Goal: Use online tool/utility: Utilize a website feature to perform a specific function

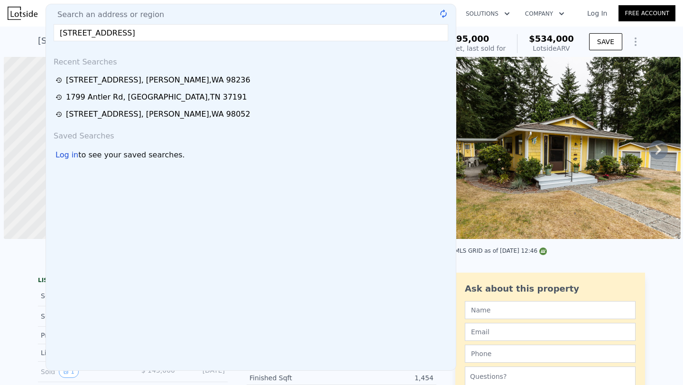
scroll to position [0, 4]
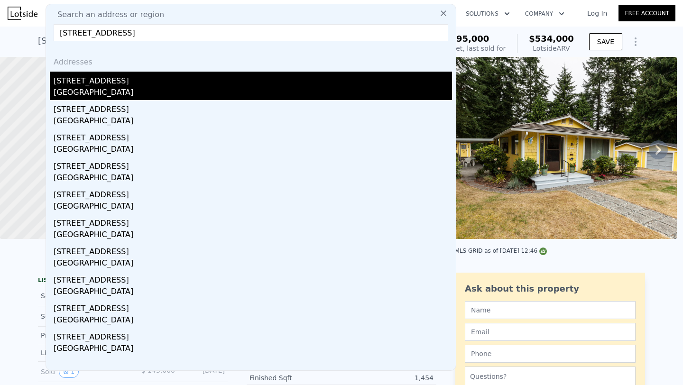
type input "[STREET_ADDRESS]"
click at [129, 77] on div "[STREET_ADDRESS]" at bounding box center [253, 79] width 398 height 15
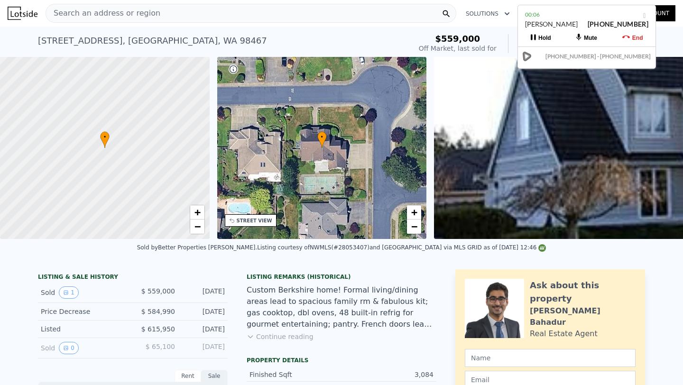
click at [107, 9] on span "Search an address or region" at bounding box center [103, 13] width 114 height 11
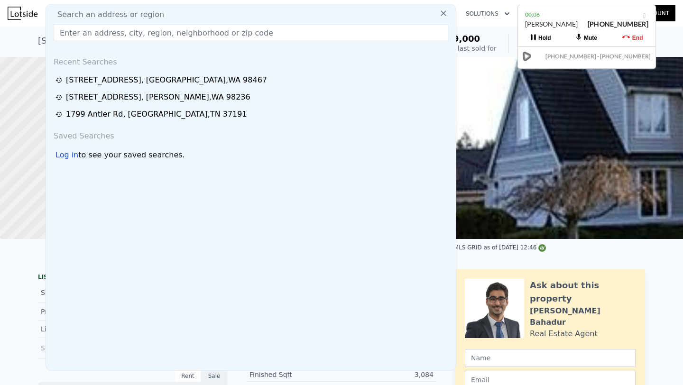
click at [107, 9] on span "Search an address or region" at bounding box center [107, 14] width 114 height 11
click at [114, 32] on input "text" at bounding box center [251, 32] width 395 height 17
paste input "[STREET_ADDRESS]"
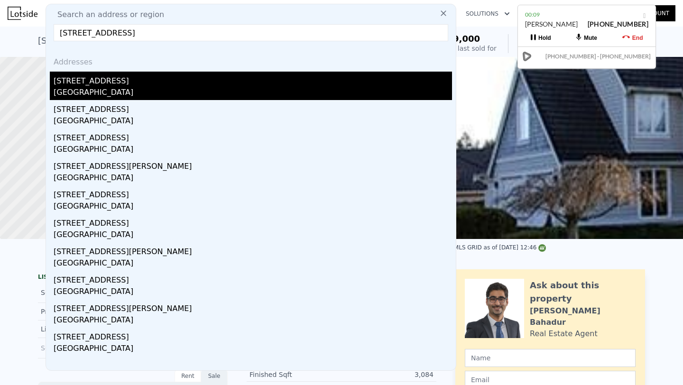
type input "[STREET_ADDRESS]"
click at [105, 82] on div "[STREET_ADDRESS]" at bounding box center [253, 79] width 398 height 15
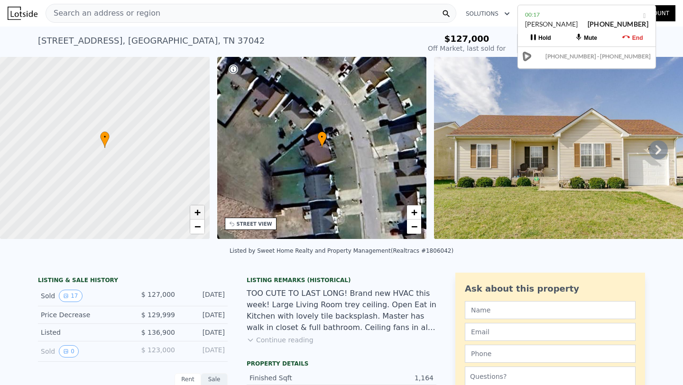
click at [199, 211] on span "+" at bounding box center [197, 212] width 6 height 12
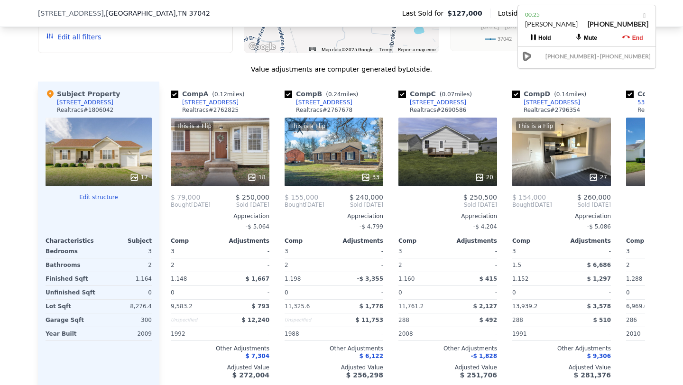
scroll to position [1040, 0]
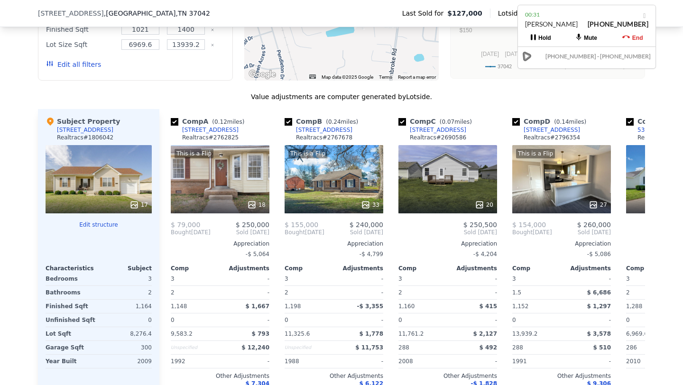
click at [634, 33] on button "End" at bounding box center [633, 37] width 46 height 17
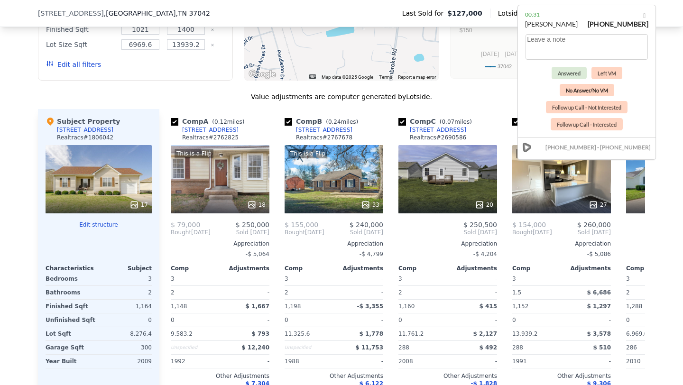
click at [590, 92] on button "No Answer/No VM" at bounding box center [587, 90] width 55 height 12
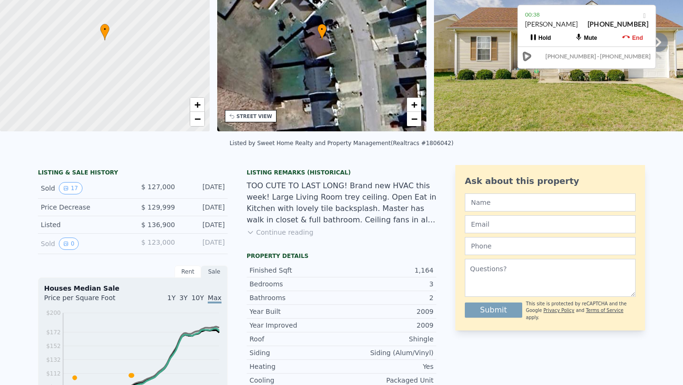
scroll to position [0, 0]
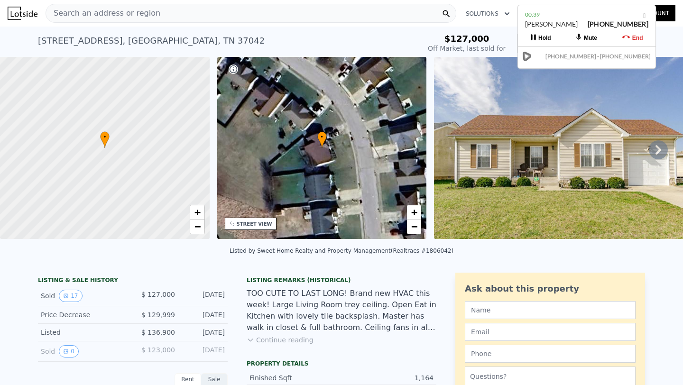
click at [154, 11] on div "Search an address or region" at bounding box center [251, 13] width 411 height 19
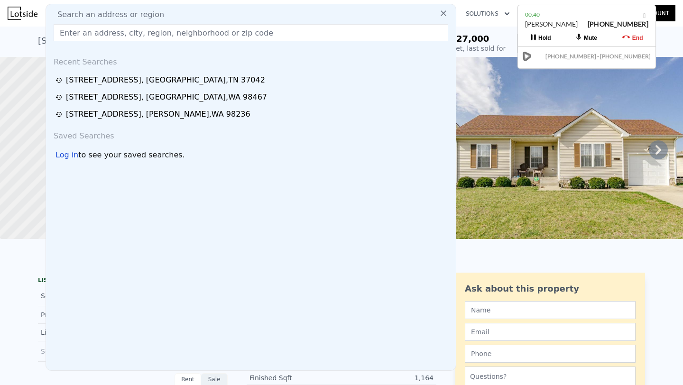
click at [225, 30] on input "text" at bounding box center [251, 32] width 395 height 17
click at [446, 14] on icon at bounding box center [443, 13] width 9 height 9
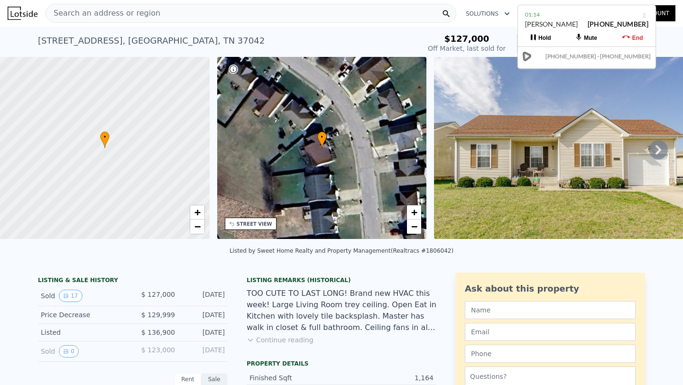
click at [659, 149] on icon at bounding box center [659, 149] width 6 height 9
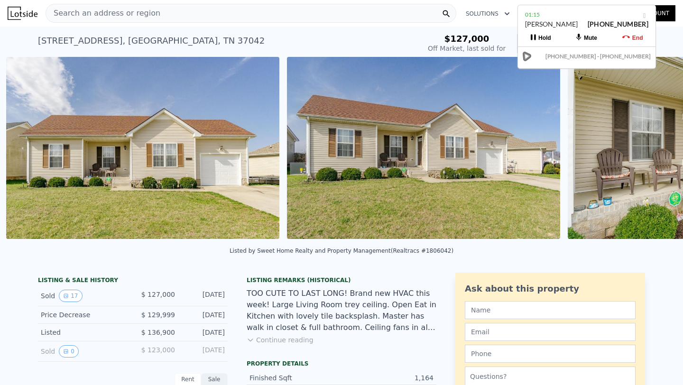
scroll to position [0, 434]
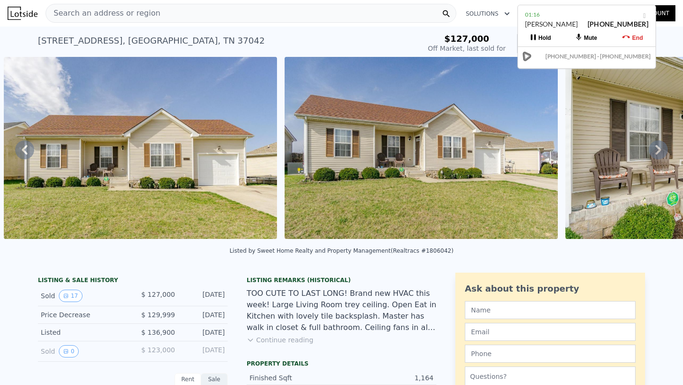
click at [659, 149] on icon at bounding box center [659, 149] width 6 height 9
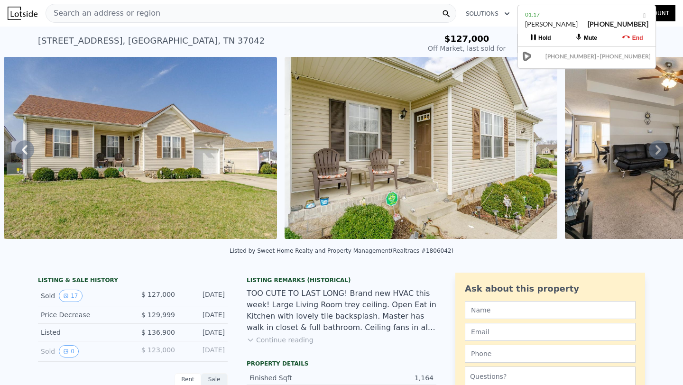
click at [659, 149] on icon at bounding box center [659, 149] width 6 height 9
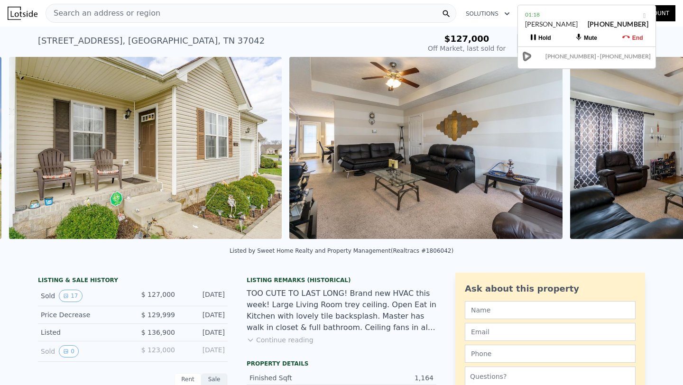
scroll to position [0, 995]
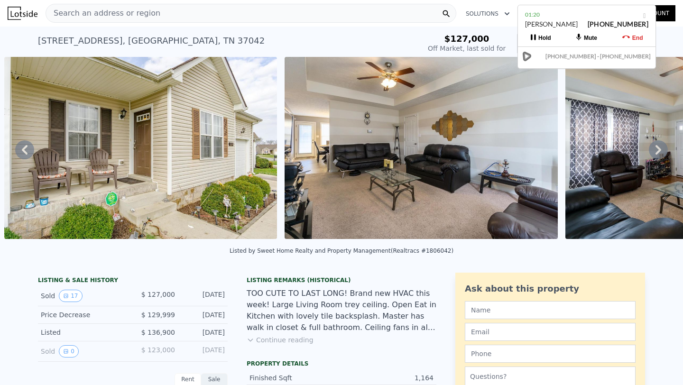
click at [659, 149] on icon at bounding box center [659, 149] width 6 height 9
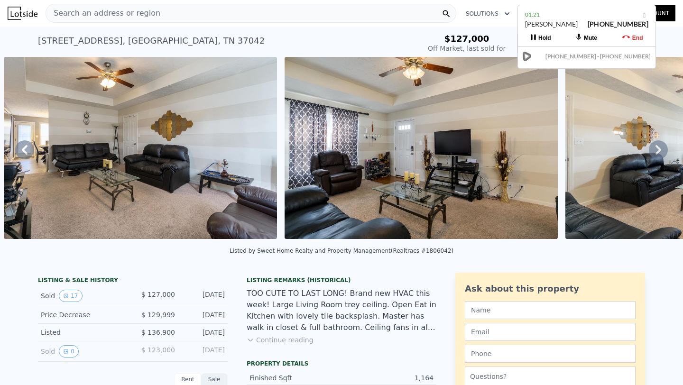
click at [659, 149] on icon at bounding box center [659, 149] width 6 height 9
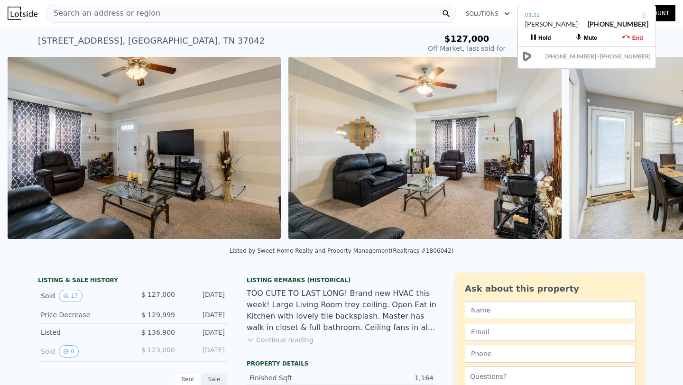
scroll to position [0, 1557]
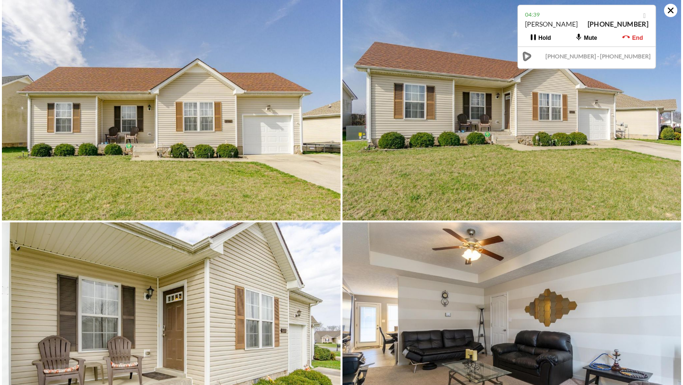
scroll to position [0, 0]
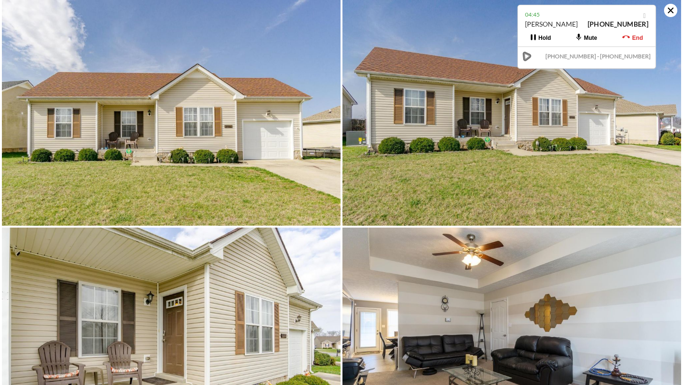
click at [672, 13] on icon at bounding box center [670, 10] width 13 height 13
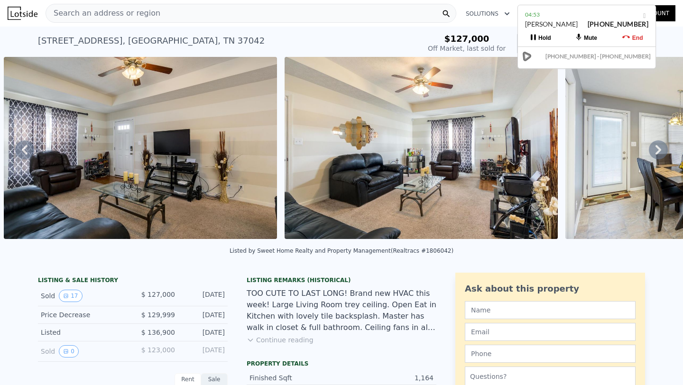
click at [192, 195] on img at bounding box center [140, 148] width 273 height 182
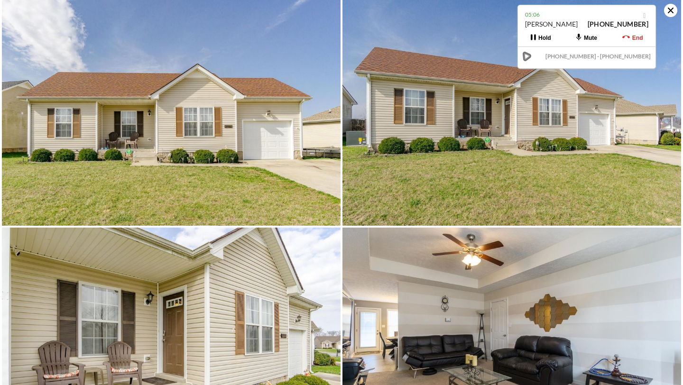
click at [670, 16] on icon at bounding box center [670, 10] width 13 height 13
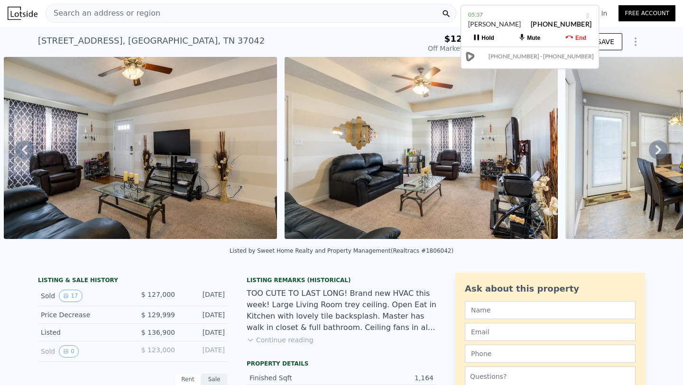
drag, startPoint x: 569, startPoint y: 13, endPoint x: 512, endPoint y: 14, distance: 56.9
click at [512, 14] on div "05:37" at bounding box center [529, 14] width 123 height 9
click at [661, 147] on icon at bounding box center [658, 149] width 19 height 19
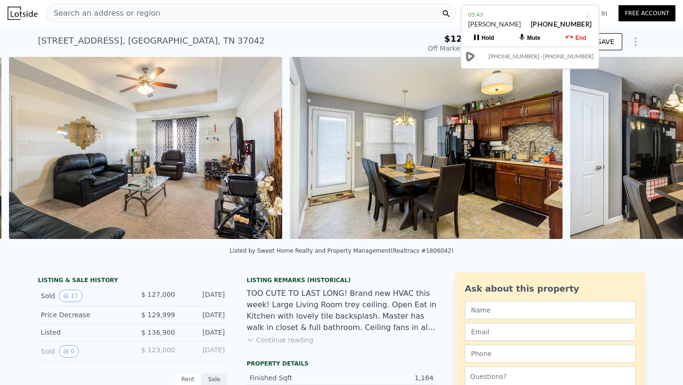
scroll to position [0, 1838]
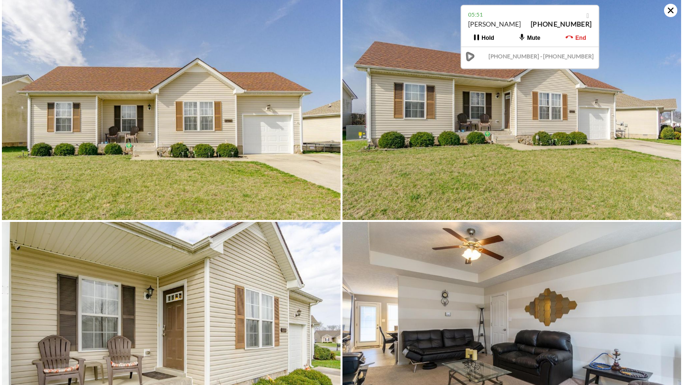
scroll to position [0, 0]
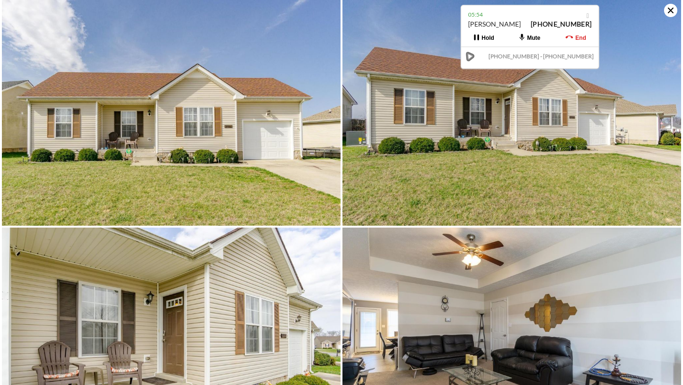
click at [667, 7] on icon at bounding box center [670, 10] width 13 height 13
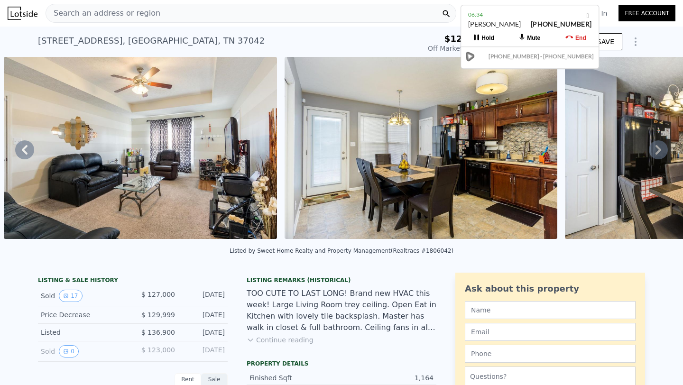
click at [656, 149] on icon at bounding box center [658, 149] width 19 height 19
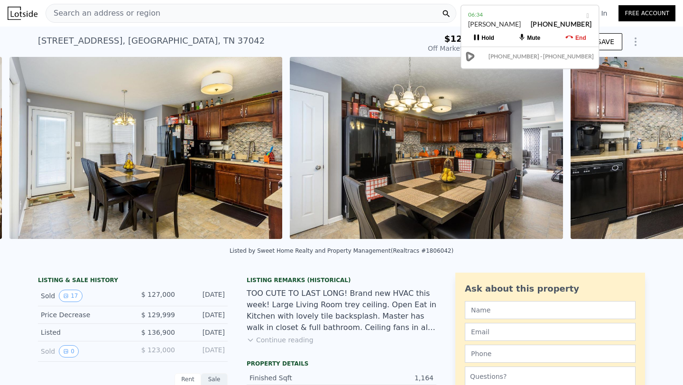
scroll to position [0, 2118]
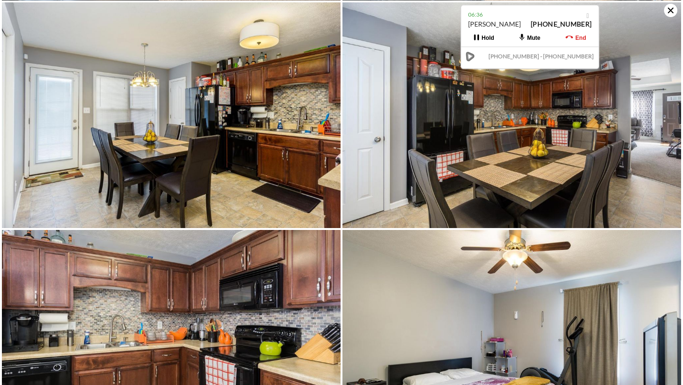
scroll to position [685, 0]
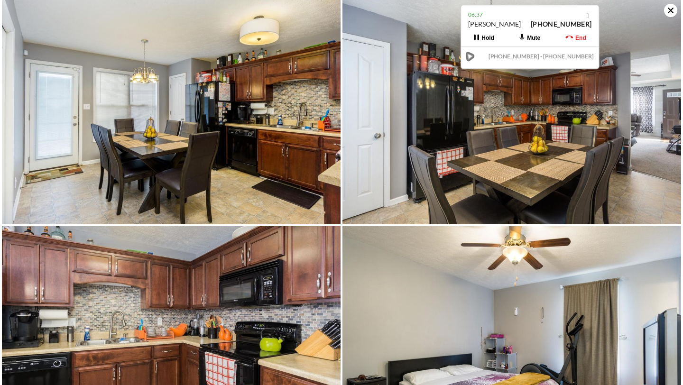
click at [669, 11] on icon at bounding box center [671, 11] width 6 height 6
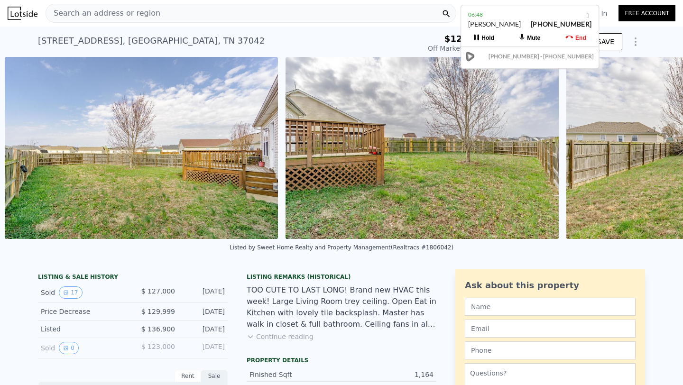
scroll to position [0, 4364]
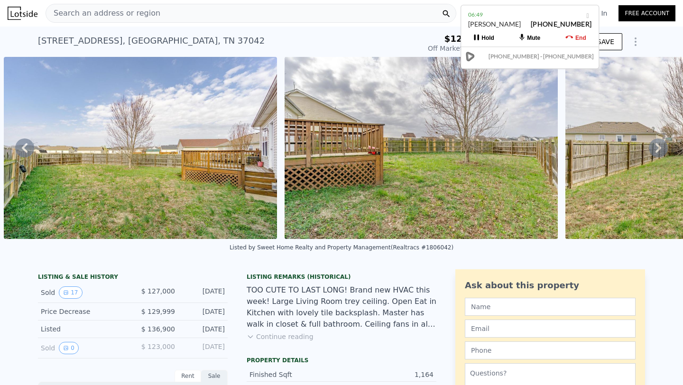
click at [664, 150] on icon at bounding box center [658, 148] width 19 height 19
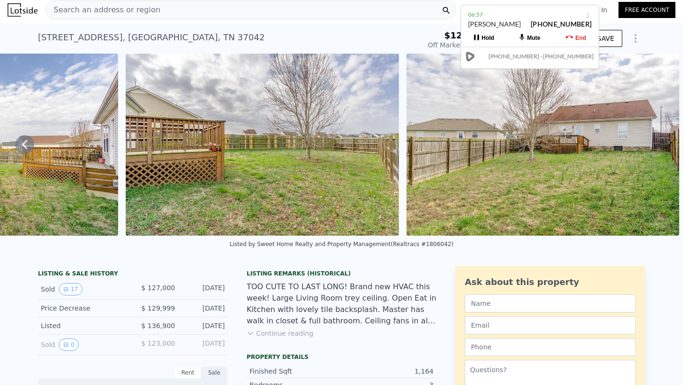
scroll to position [0, 0]
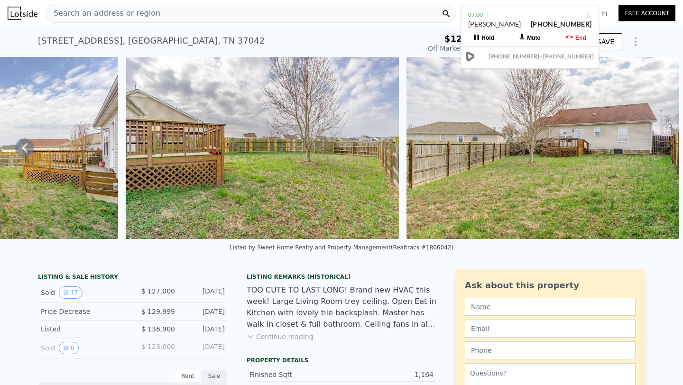
click at [28, 149] on icon at bounding box center [24, 148] width 19 height 19
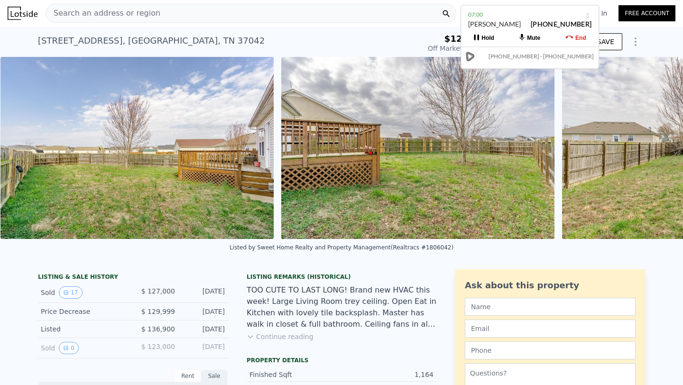
scroll to position [0, 4364]
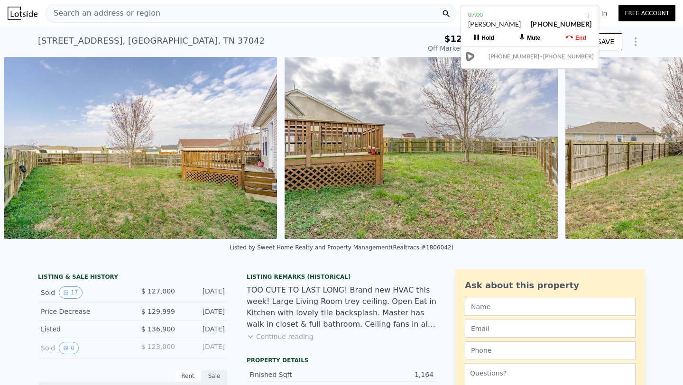
click at [28, 149] on img at bounding box center [140, 148] width 273 height 182
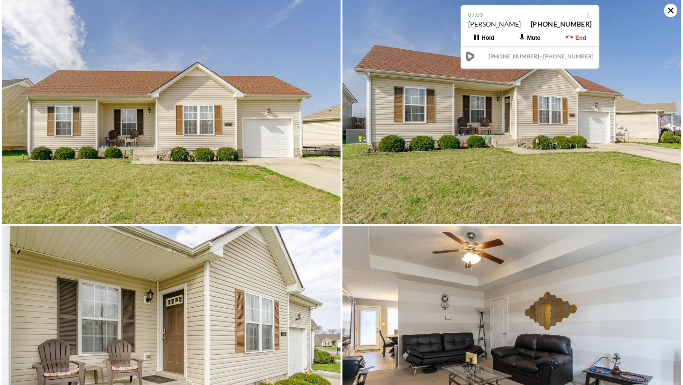
scroll to position [0, 0]
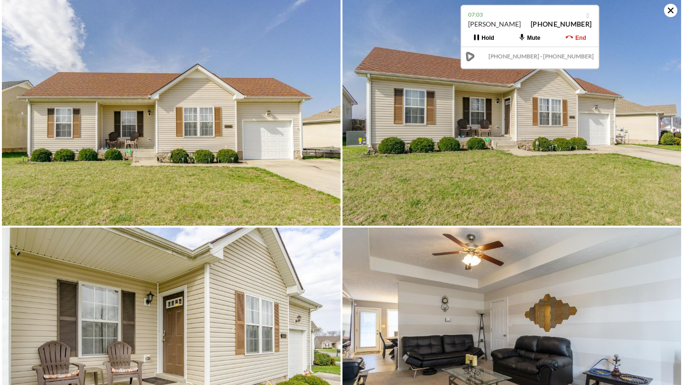
click at [667, 10] on icon at bounding box center [670, 10] width 13 height 13
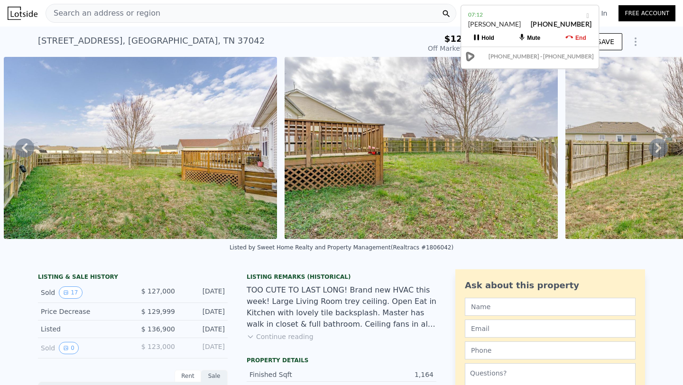
click at [655, 146] on icon at bounding box center [658, 148] width 19 height 19
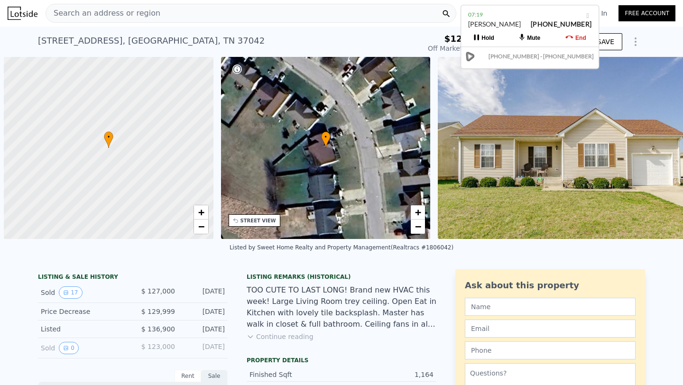
scroll to position [0, 4]
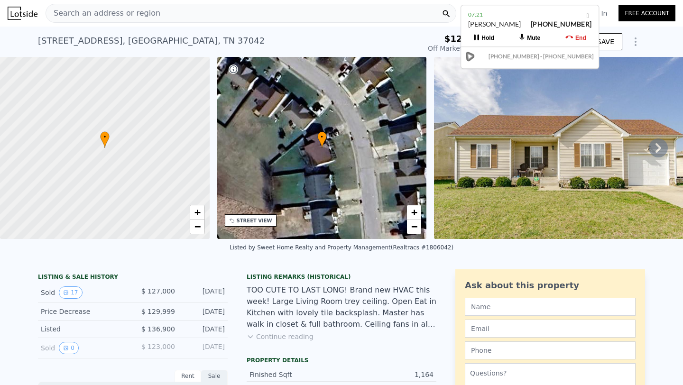
click at [654, 150] on icon at bounding box center [658, 148] width 19 height 19
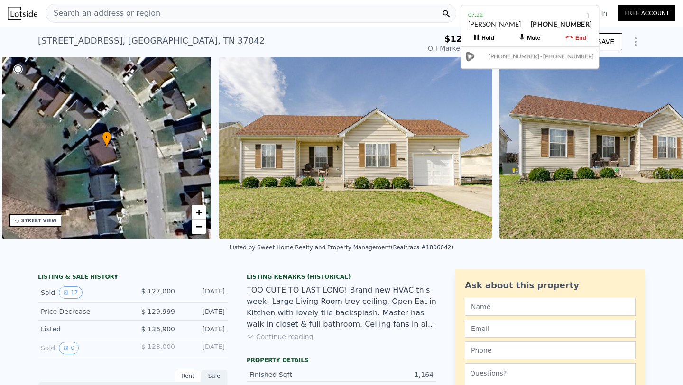
scroll to position [0, 221]
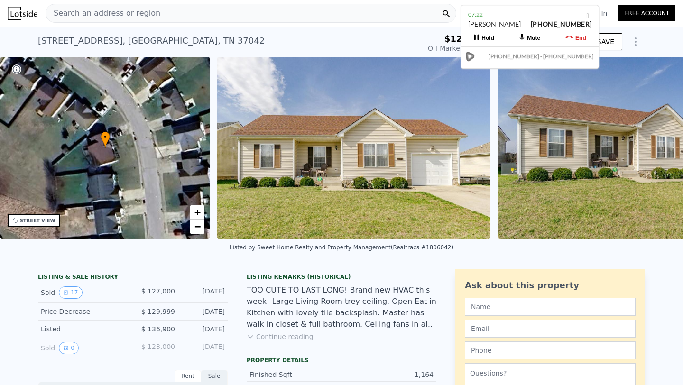
click at [654, 150] on img at bounding box center [634, 148] width 273 height 182
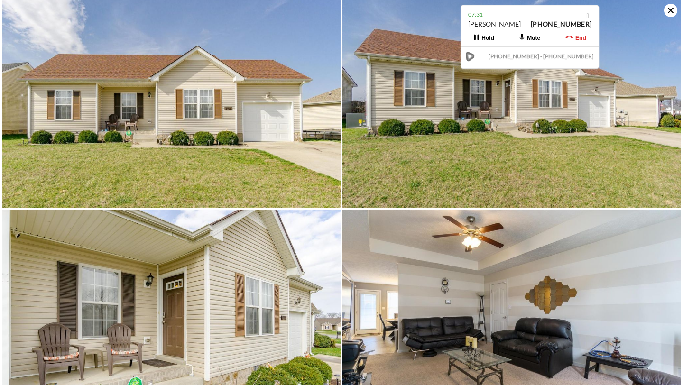
scroll to position [0, 0]
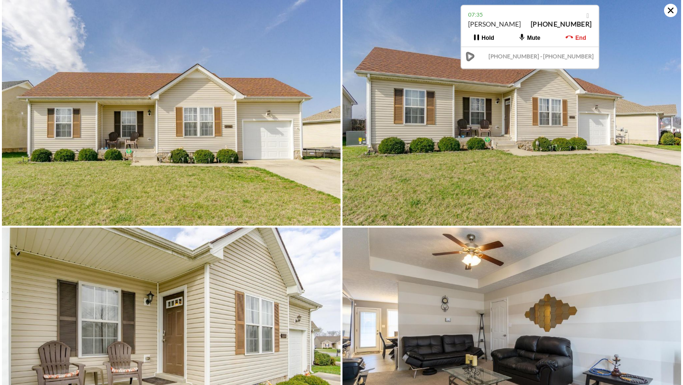
click at [670, 13] on icon at bounding box center [670, 10] width 13 height 13
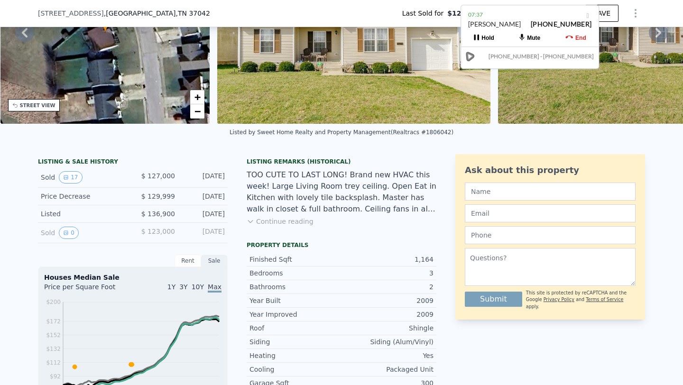
scroll to position [111, 0]
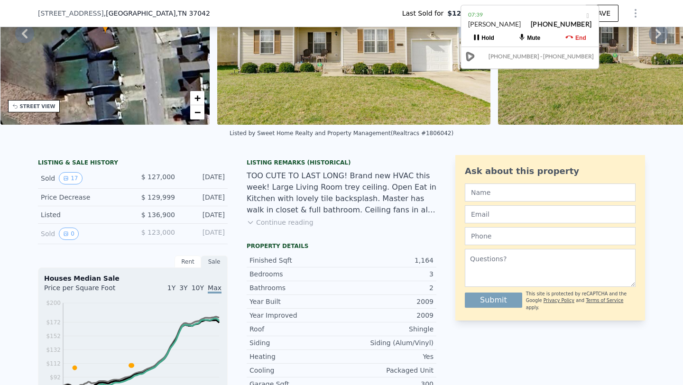
click at [283, 223] on button "Continue reading" at bounding box center [280, 222] width 67 height 9
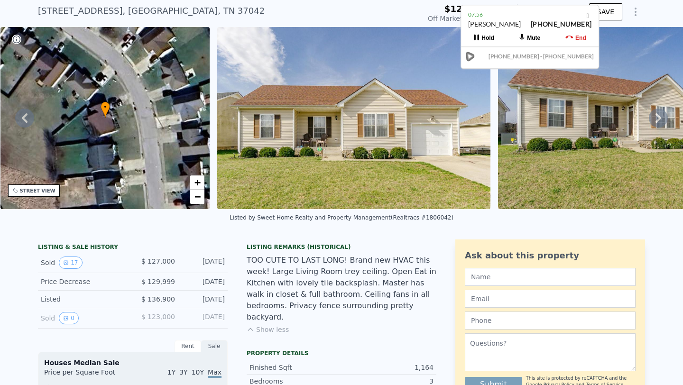
scroll to position [0, 0]
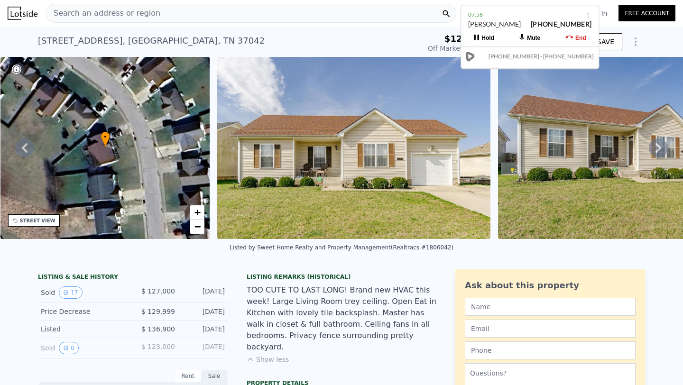
click at [661, 151] on icon at bounding box center [658, 148] width 19 height 19
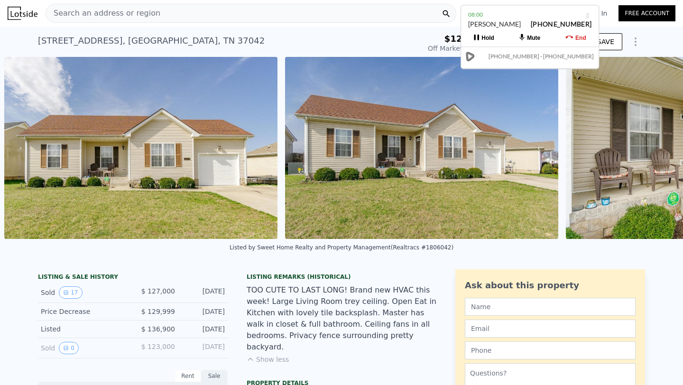
scroll to position [0, 434]
click at [661, 151] on icon at bounding box center [658, 148] width 19 height 19
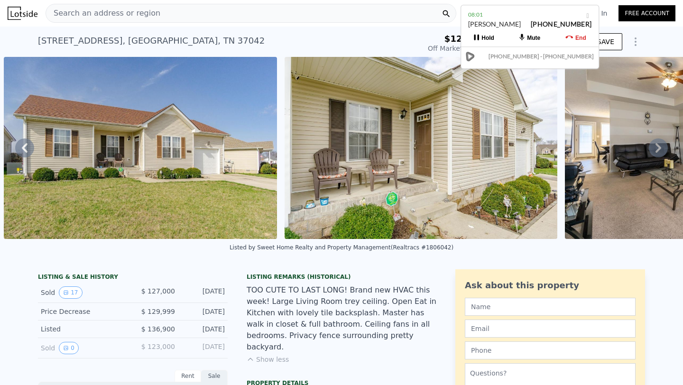
click at [661, 151] on icon at bounding box center [658, 148] width 19 height 19
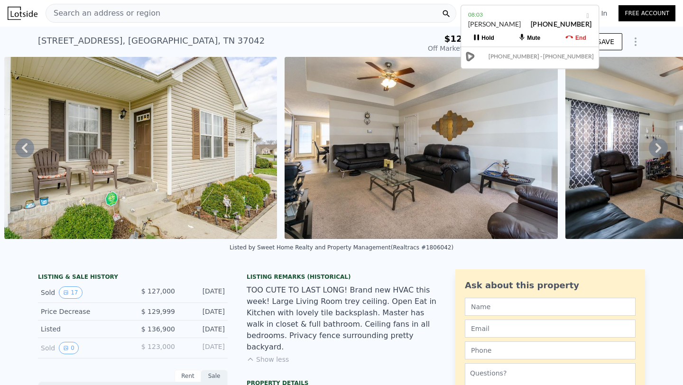
click at [661, 151] on icon at bounding box center [658, 148] width 19 height 19
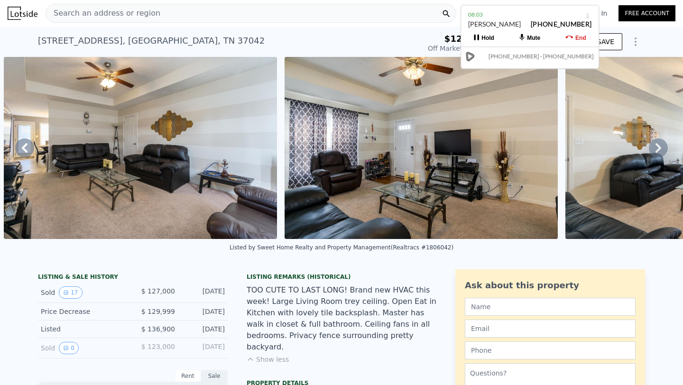
click at [661, 151] on icon at bounding box center [658, 148] width 19 height 19
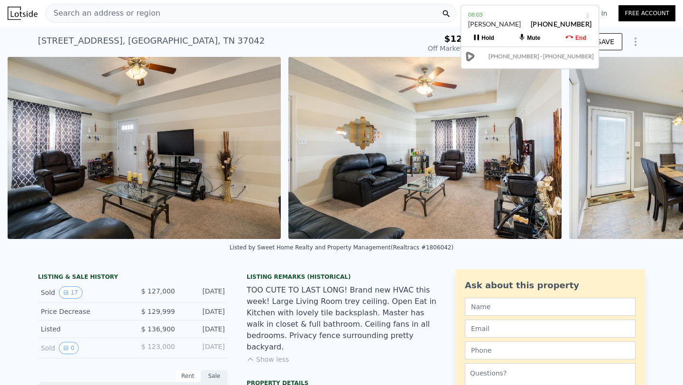
scroll to position [0, 1557]
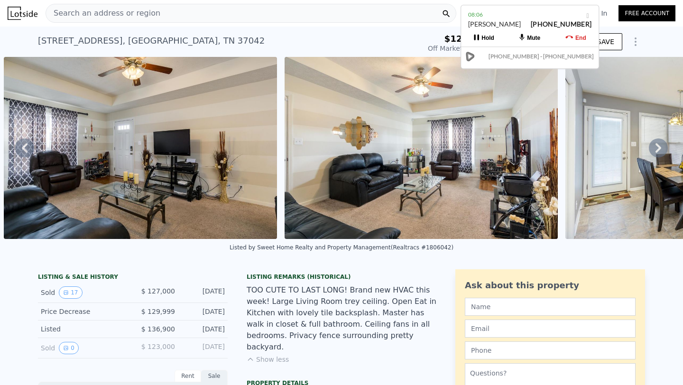
click at [661, 151] on icon at bounding box center [658, 148] width 19 height 19
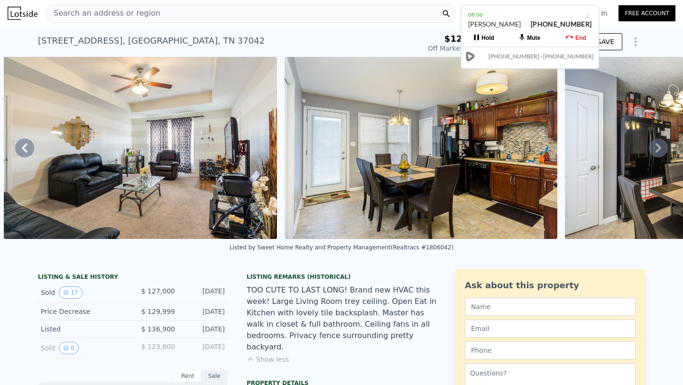
click at [661, 151] on icon at bounding box center [658, 148] width 19 height 19
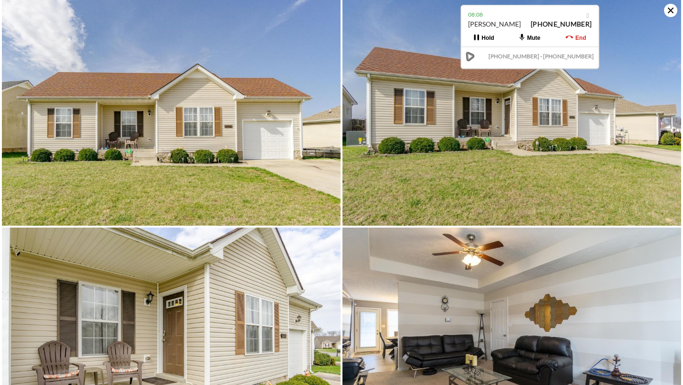
scroll to position [8, 0]
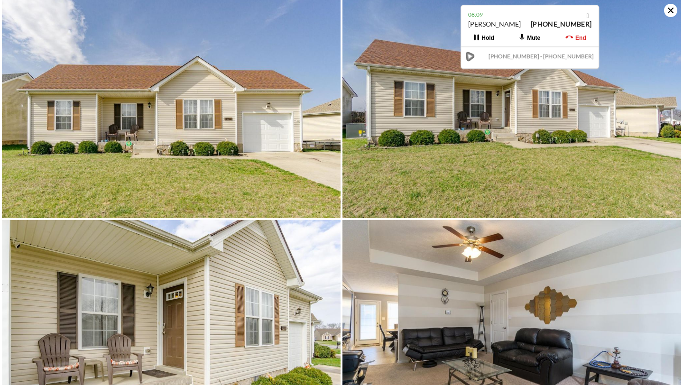
click at [672, 11] on icon at bounding box center [671, 11] width 6 height 6
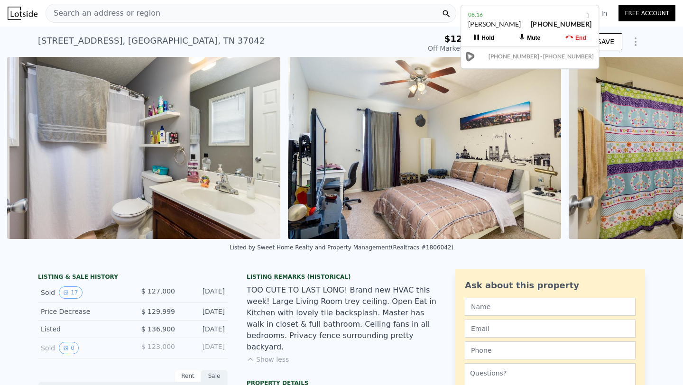
scroll to position [0, 3241]
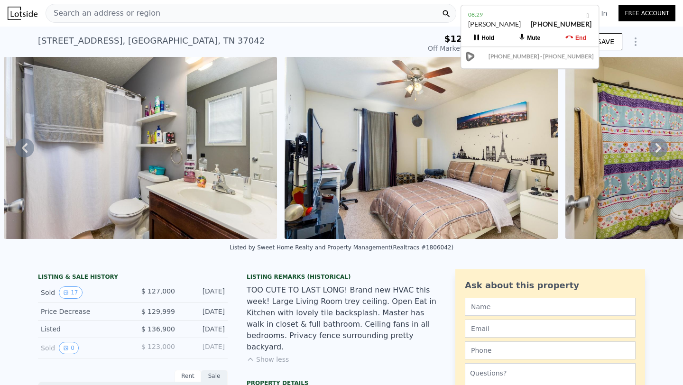
click at [662, 144] on icon at bounding box center [658, 148] width 19 height 19
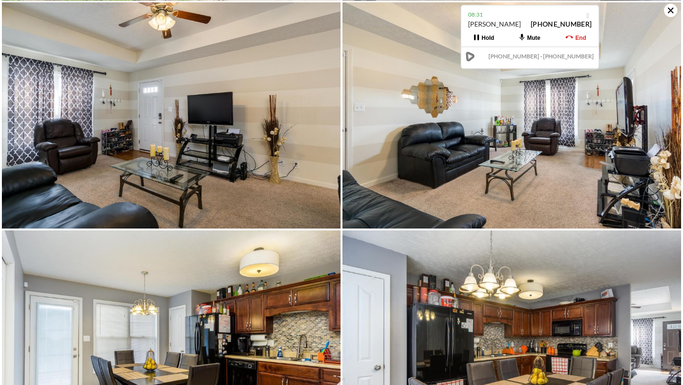
scroll to position [463, 0]
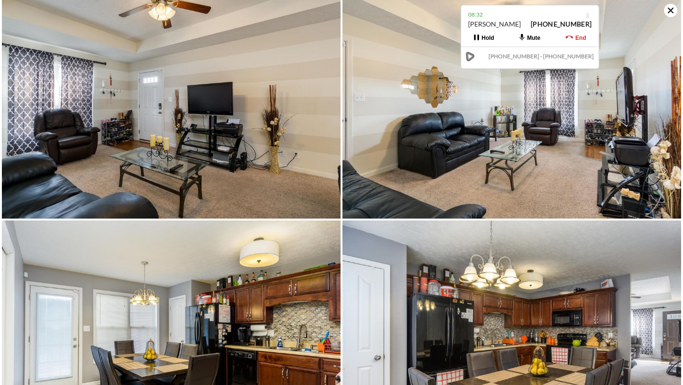
click at [675, 11] on icon at bounding box center [670, 10] width 13 height 13
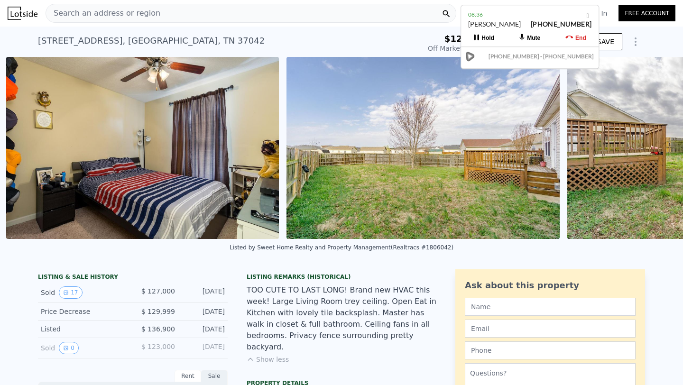
scroll to position [0, 4083]
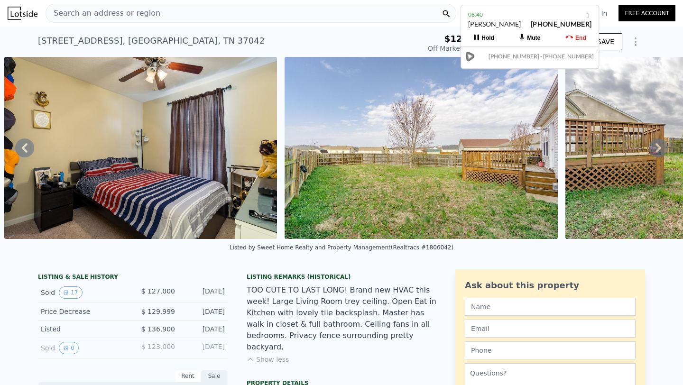
click at [659, 145] on icon at bounding box center [658, 148] width 19 height 19
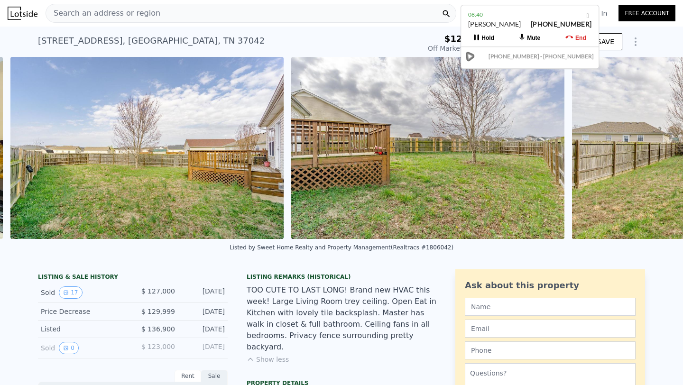
scroll to position [0, 4364]
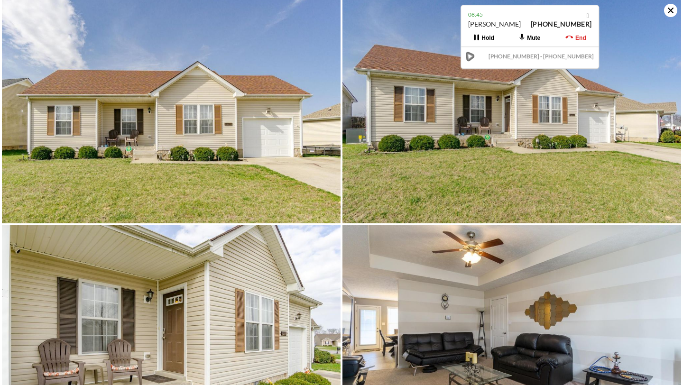
scroll to position [0, 0]
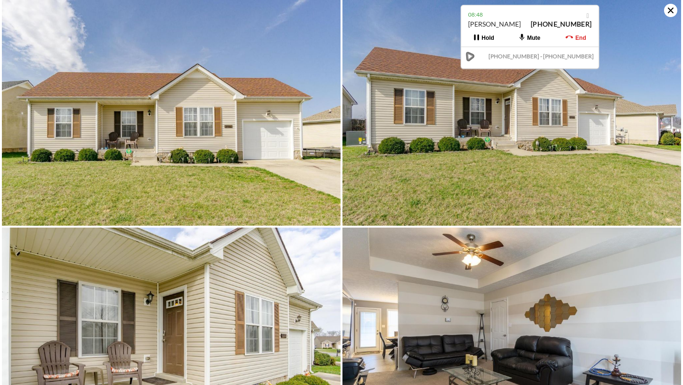
click at [673, 10] on icon at bounding box center [670, 10] width 13 height 13
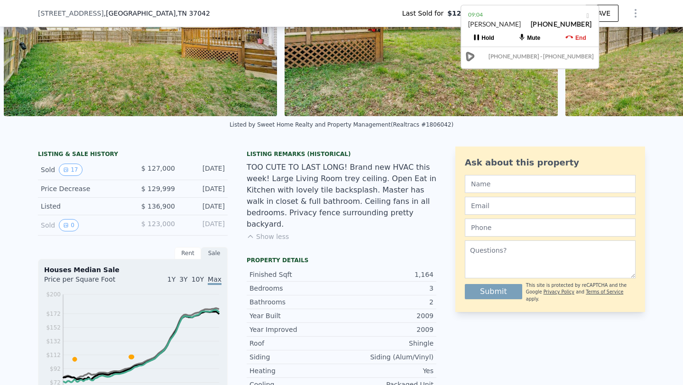
scroll to position [123, 0]
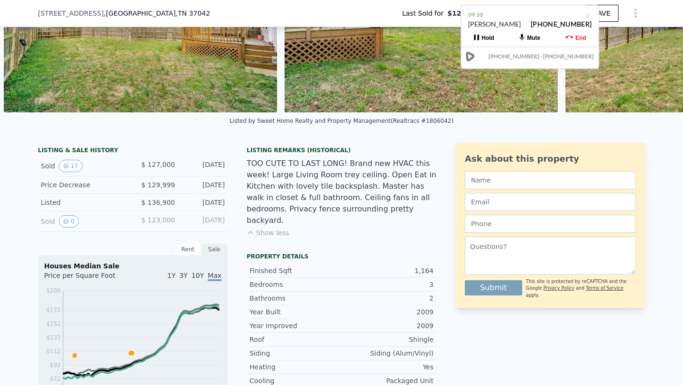
click at [265, 228] on button "Show less" at bounding box center [268, 232] width 42 height 9
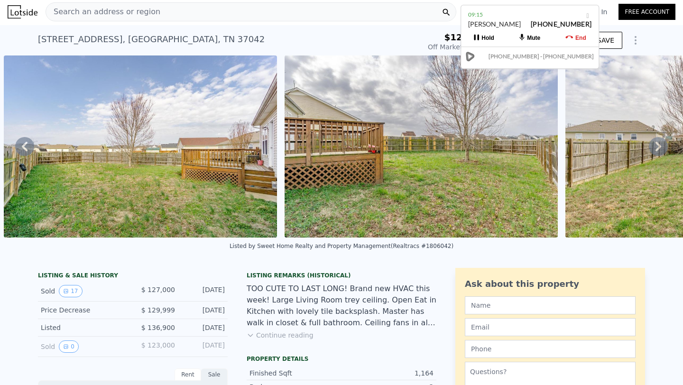
scroll to position [0, 0]
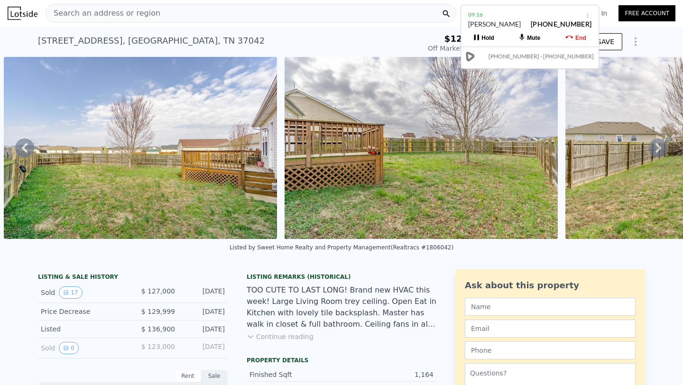
click at [655, 146] on icon at bounding box center [658, 148] width 19 height 19
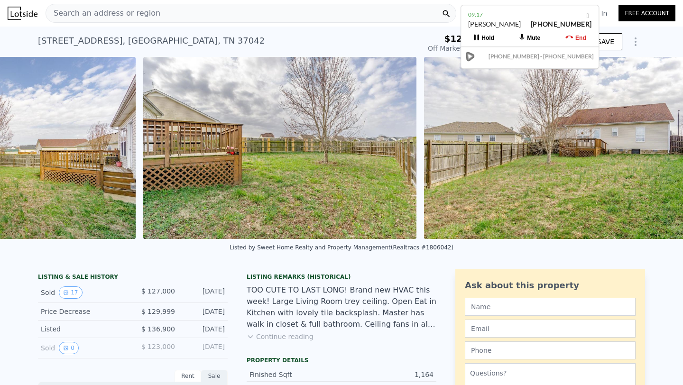
scroll to position [0, 4522]
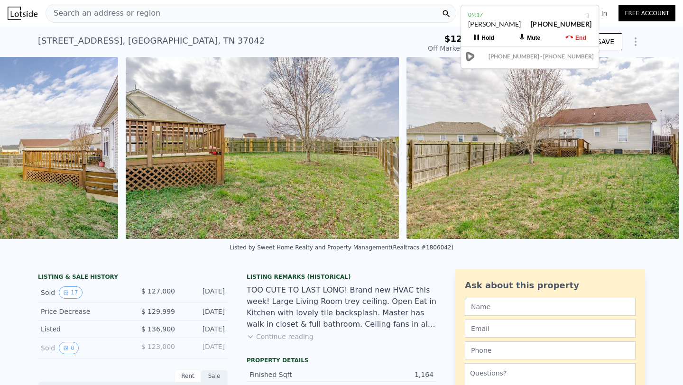
click at [655, 146] on img at bounding box center [543, 148] width 273 height 182
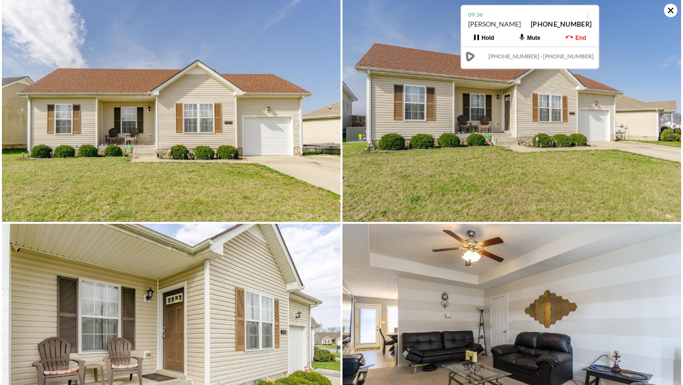
scroll to position [0, 0]
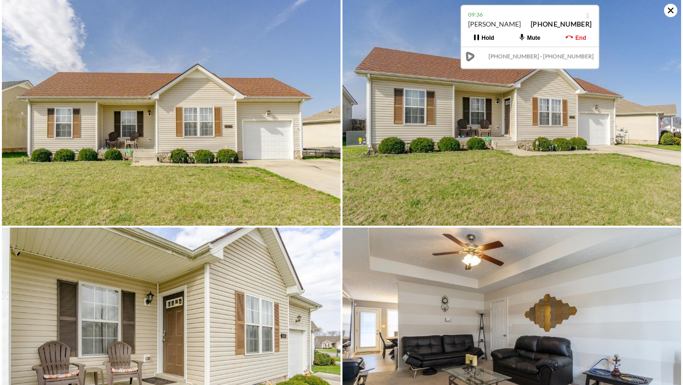
click at [668, 5] on icon at bounding box center [670, 10] width 13 height 13
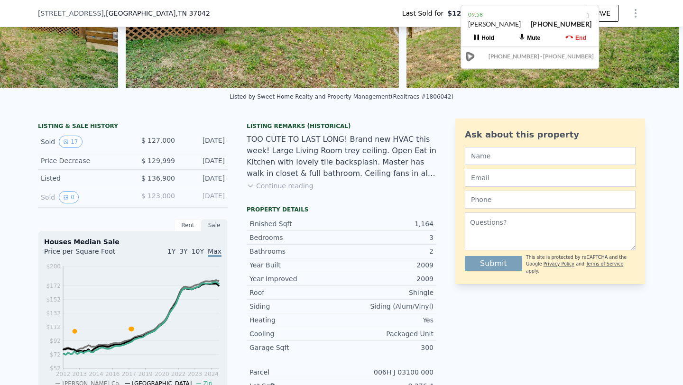
scroll to position [121, 0]
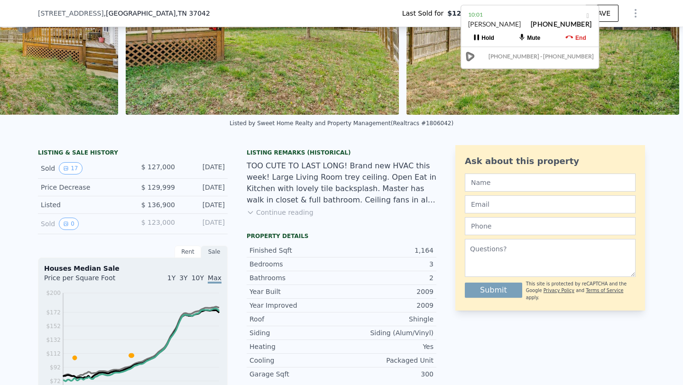
click at [287, 216] on button "Continue reading" at bounding box center [280, 212] width 67 height 9
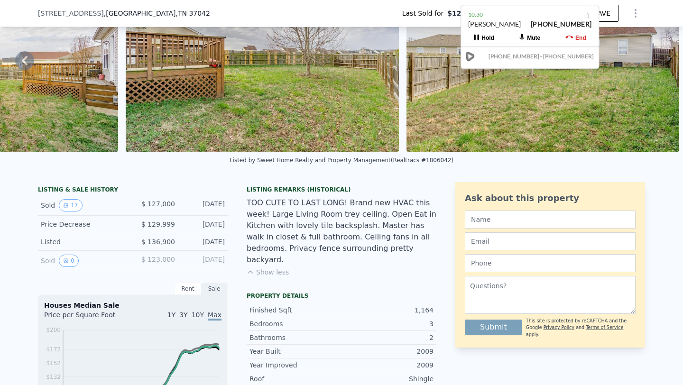
scroll to position [83, 0]
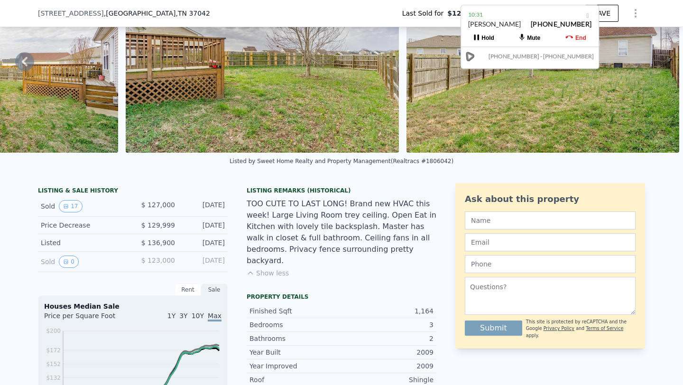
click at [274, 268] on button "Show less" at bounding box center [268, 272] width 42 height 9
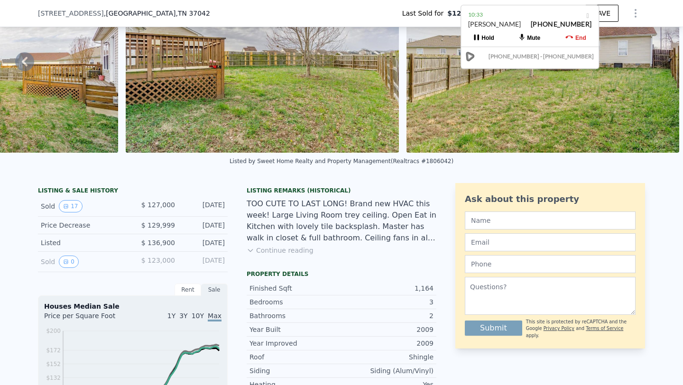
click at [282, 254] on button "Continue reading" at bounding box center [280, 250] width 67 height 9
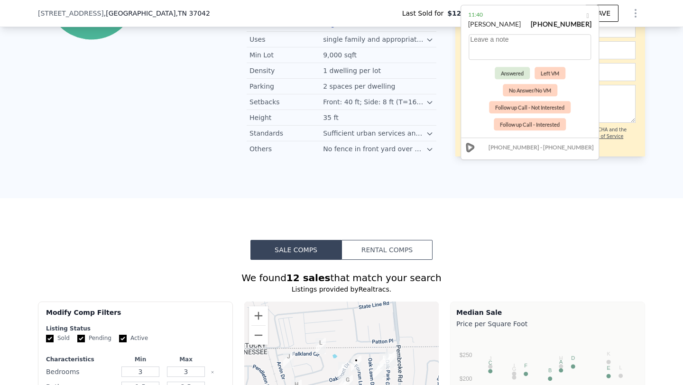
scroll to position [686, 0]
click at [513, 42] on textarea at bounding box center [530, 47] width 122 height 26
type textarea "a"
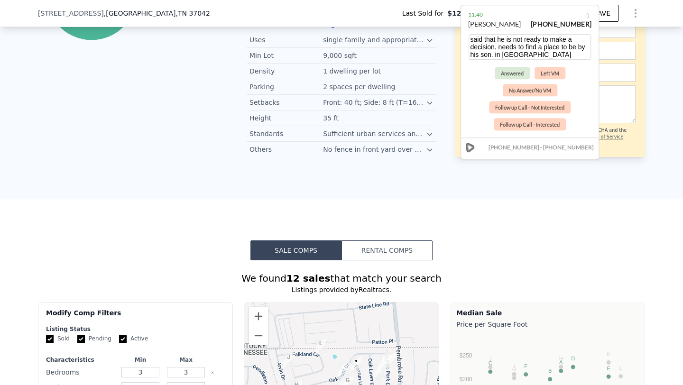
type textarea "said that he is not ready to make a decision. needs to find a place to be by hi…"
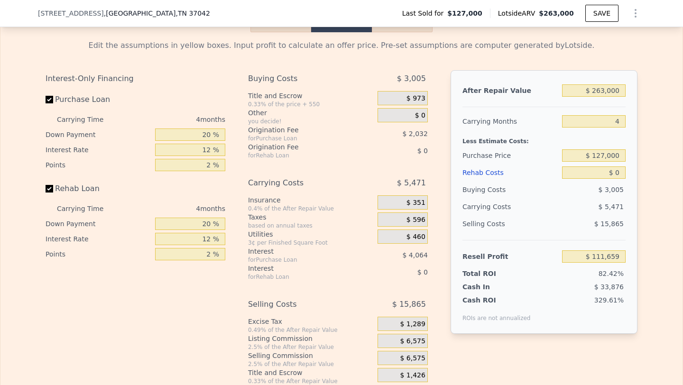
scroll to position [1562, 0]
click at [601, 150] on input "$ 127,000" at bounding box center [594, 156] width 64 height 12
click at [598, 150] on input "$ 127,000" at bounding box center [594, 156] width 64 height 12
click at [601, 150] on input "$ 127,000" at bounding box center [594, 156] width 64 height 12
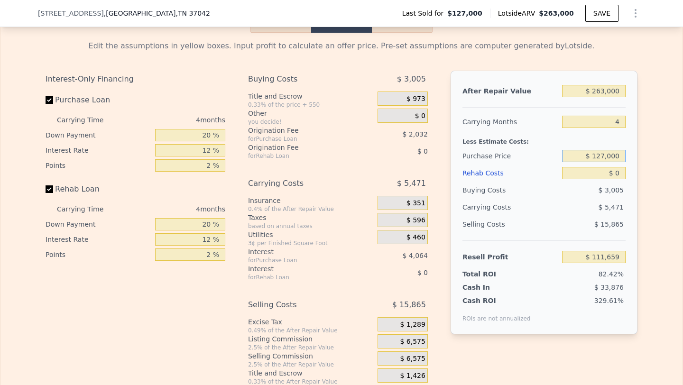
click at [601, 150] on input "$ 127,000" at bounding box center [594, 156] width 64 height 12
type input "$ 200,000"
type input "$ 34,912"
click at [609, 167] on input "$ 0" at bounding box center [594, 173] width 64 height 12
type input "$ 40"
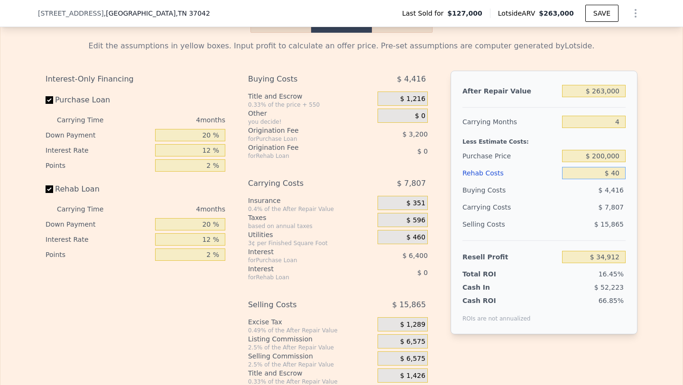
type input "$ 34,871"
type input "$ 400"
type input "$ 34,494"
type input "$ 4,000"
type input "$ 30,720"
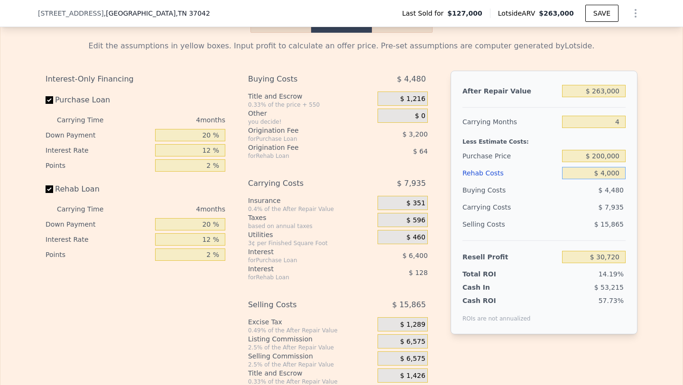
type input "$ 40,000"
type input "-$ 7,008"
click at [612, 203] on span "$ 9,087" at bounding box center [611, 207] width 25 height 8
click at [607, 167] on input "$ 40,000" at bounding box center [594, 173] width 64 height 12
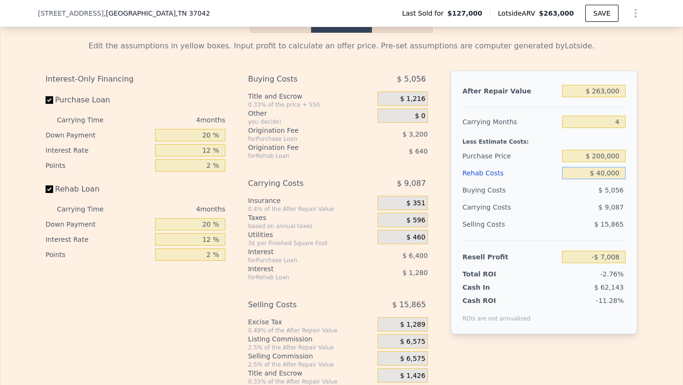
click at [607, 167] on input "$ 40,000" at bounding box center [594, 173] width 64 height 12
type input "$ 20"
type input "$ 34,892"
type input "$ 200"
type input "$ 34,701"
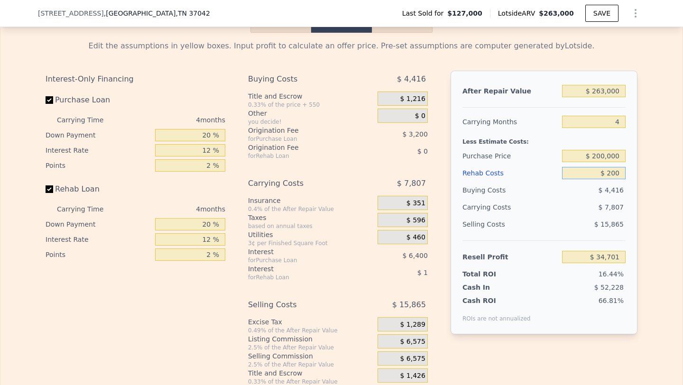
type input "$ 2,000"
type input "$ 32,816"
type input "$ 20,000"
type input "$ 13,952"
type input "$ 20,000"
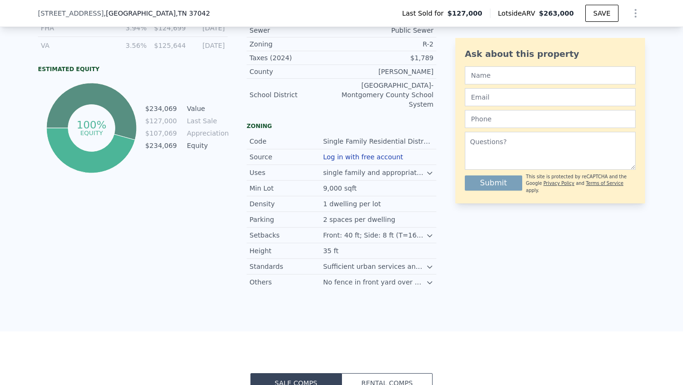
scroll to position [0, 0]
